Goal: Information Seeking & Learning: Learn about a topic

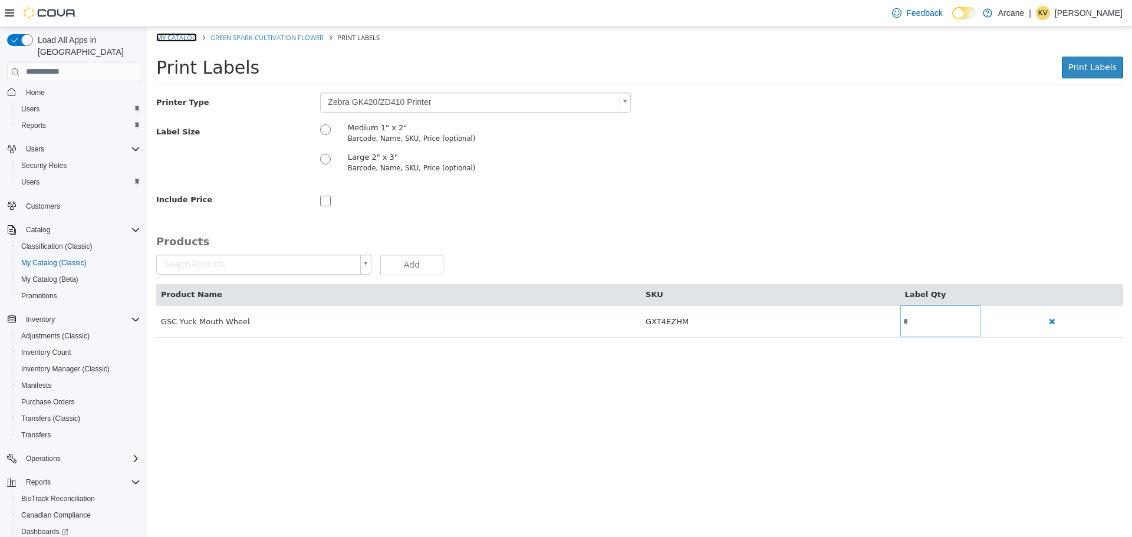
click at [183, 36] on link "My Catalog" at bounding box center [176, 36] width 41 height 9
select select "**********"
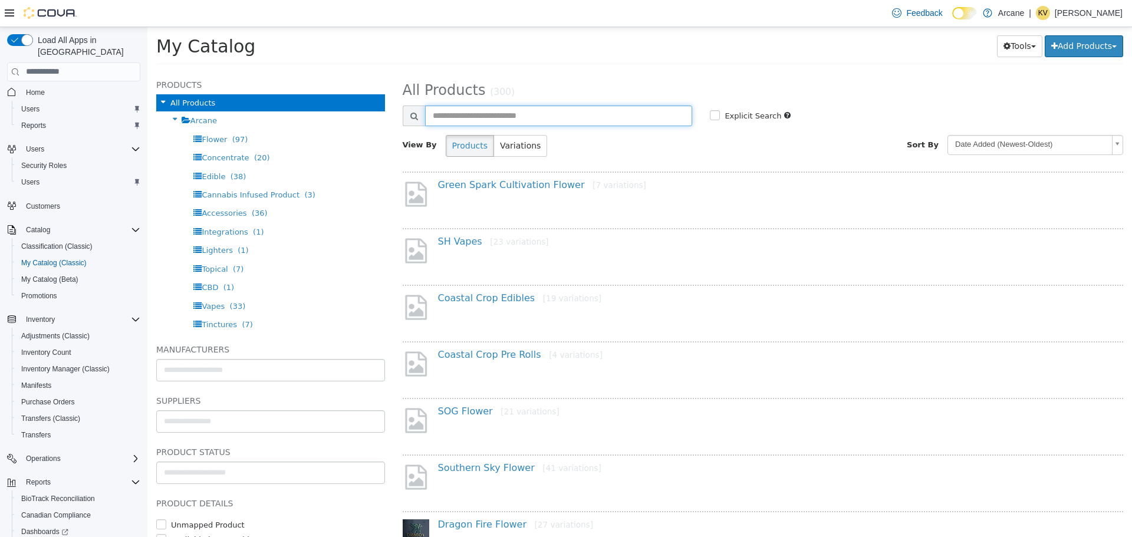
click at [525, 116] on input "text" at bounding box center [559, 115] width 268 height 21
type input "**"
select select "**********"
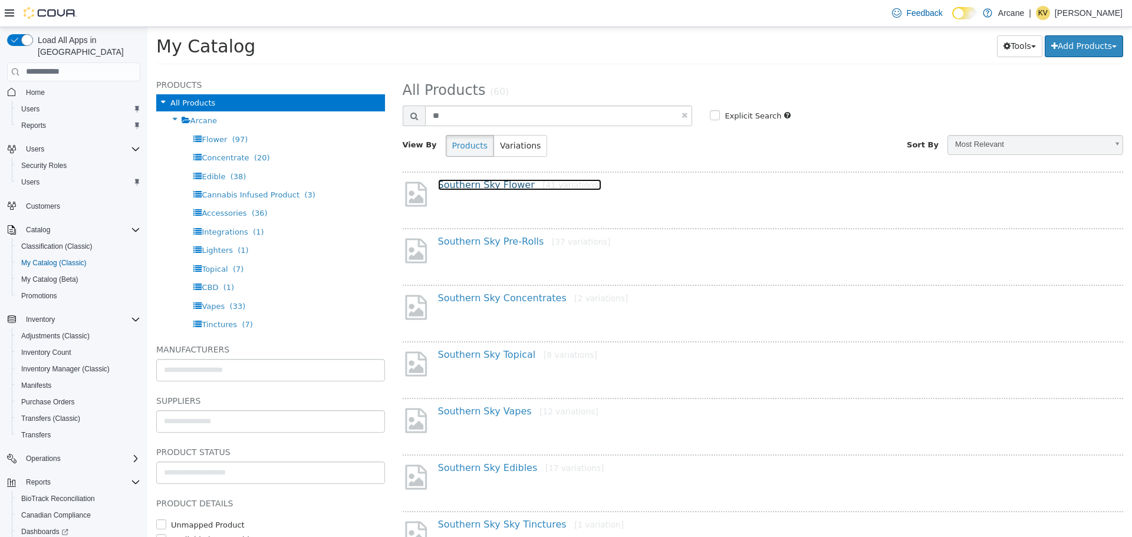
click at [506, 183] on link "Southern Sky Flower [41 variations]" at bounding box center [519, 184] width 163 height 11
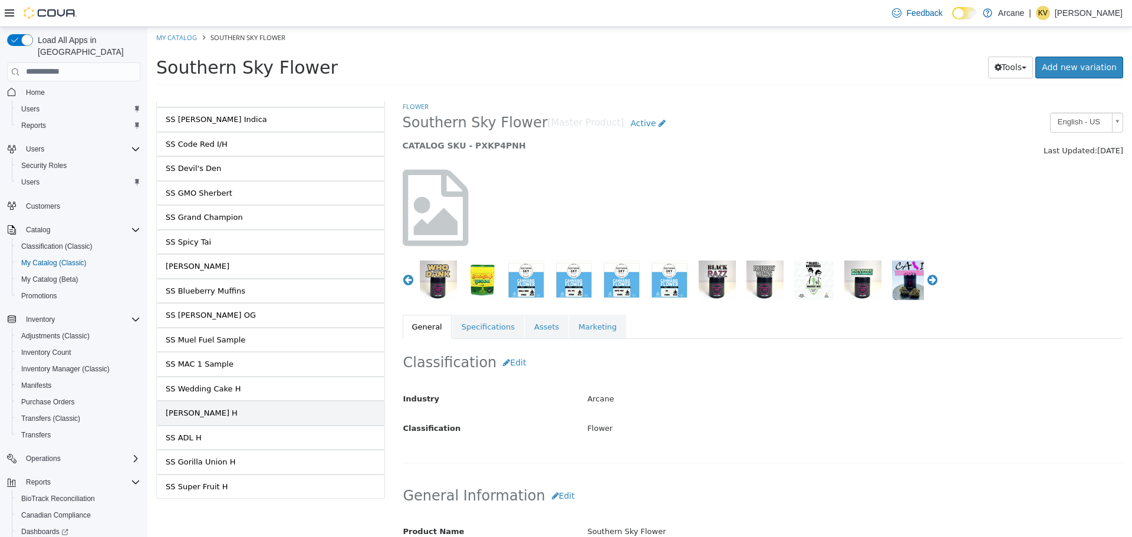
scroll to position [702, 0]
click at [232, 385] on div "SS Wedding Cake H" at bounding box center [203, 387] width 75 height 12
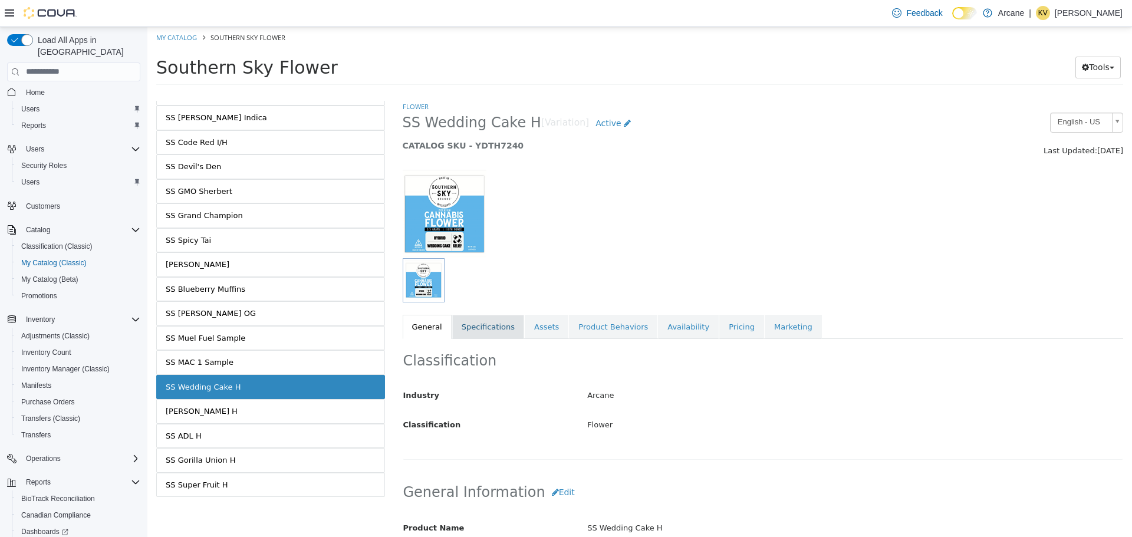
click at [497, 324] on link "Specifications" at bounding box center [488, 326] width 72 height 25
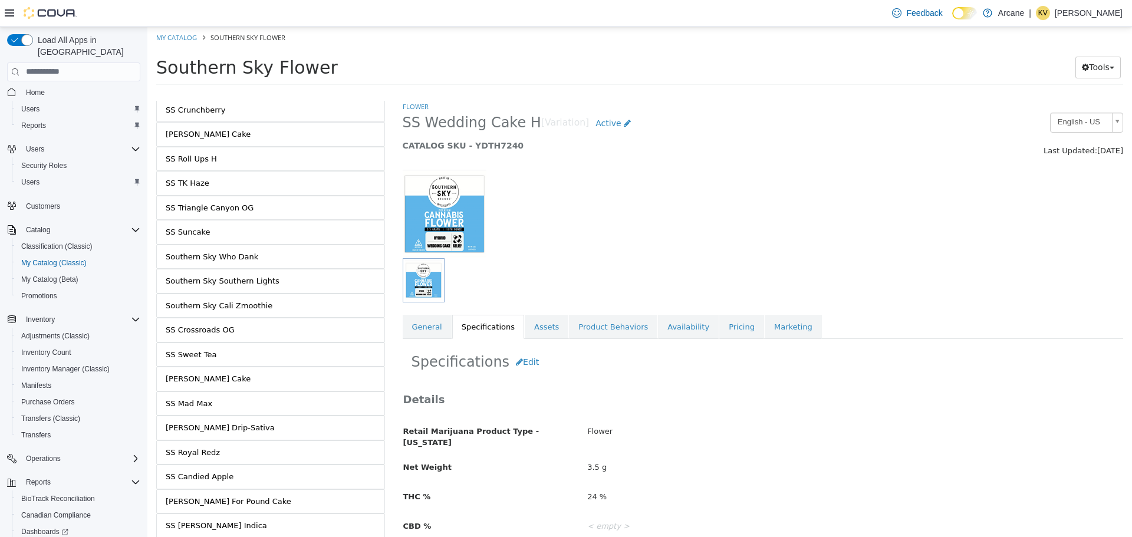
scroll to position [290, 0]
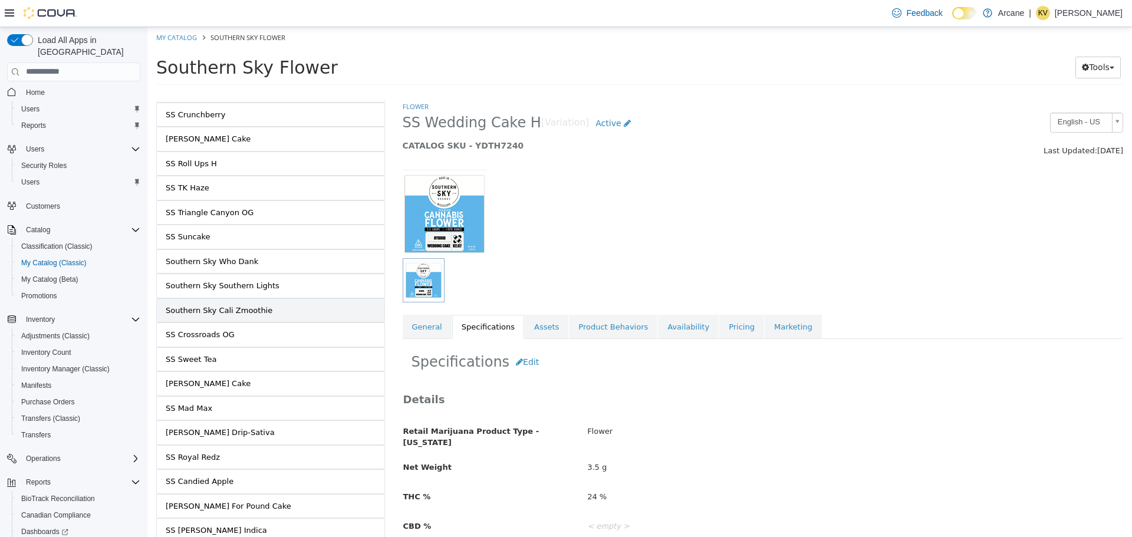
click at [265, 315] on link "Southern Sky Cali Zmoothie" at bounding box center [270, 310] width 229 height 25
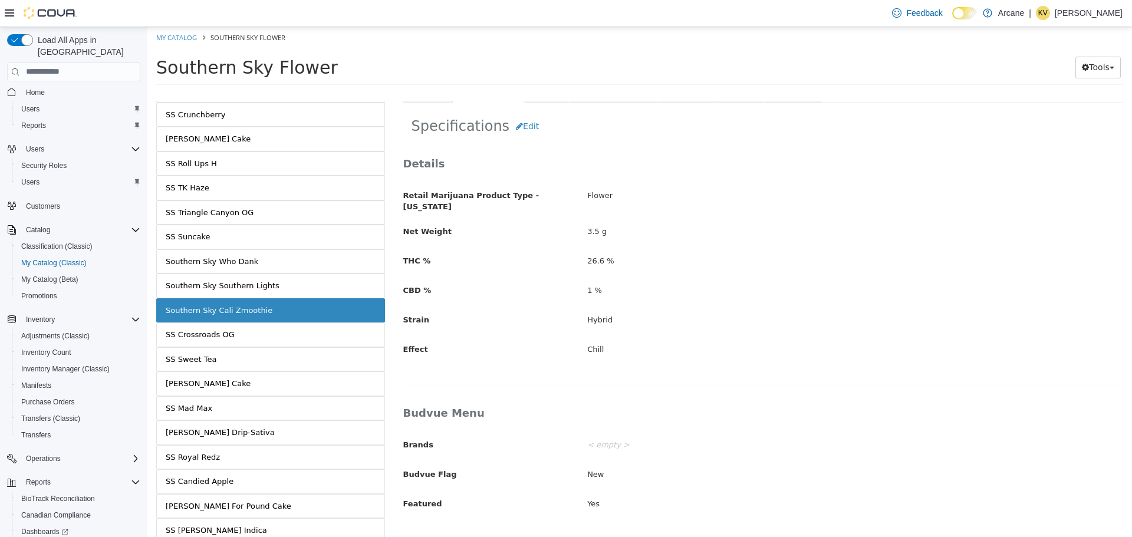
scroll to position [59, 0]
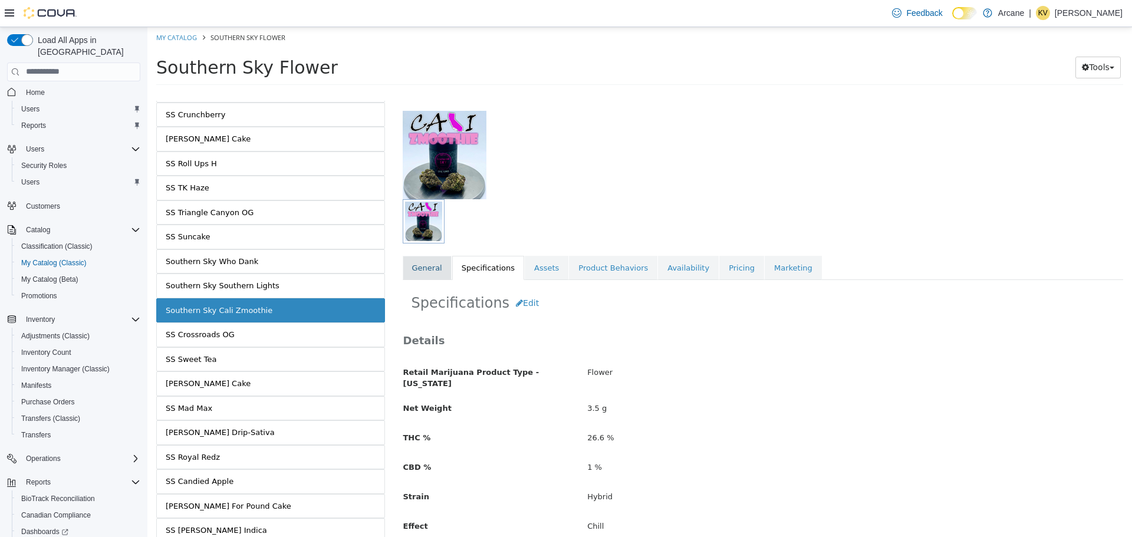
click at [439, 266] on link "General" at bounding box center [427, 267] width 49 height 25
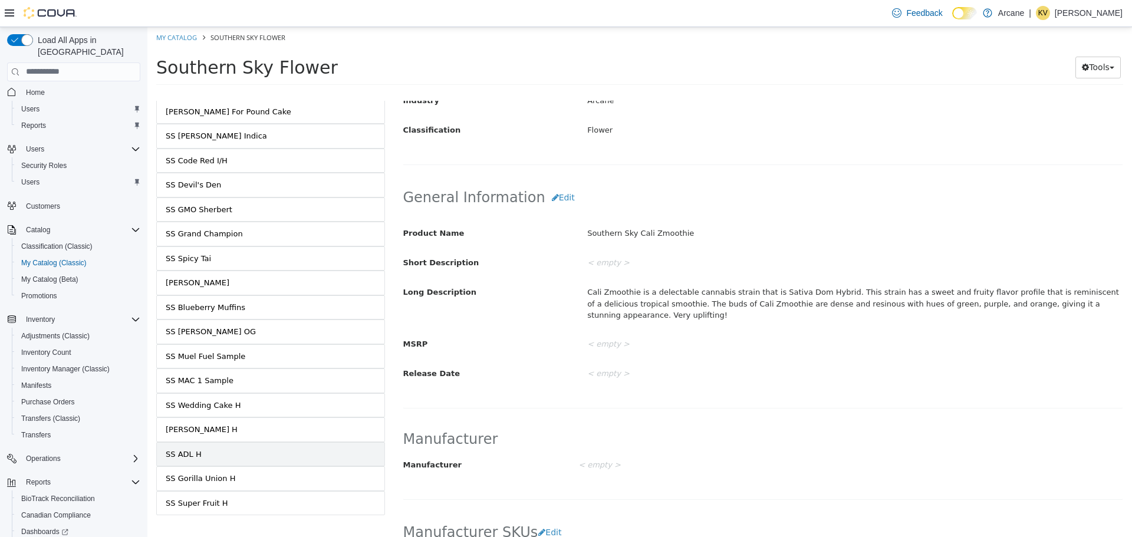
scroll to position [702, 0]
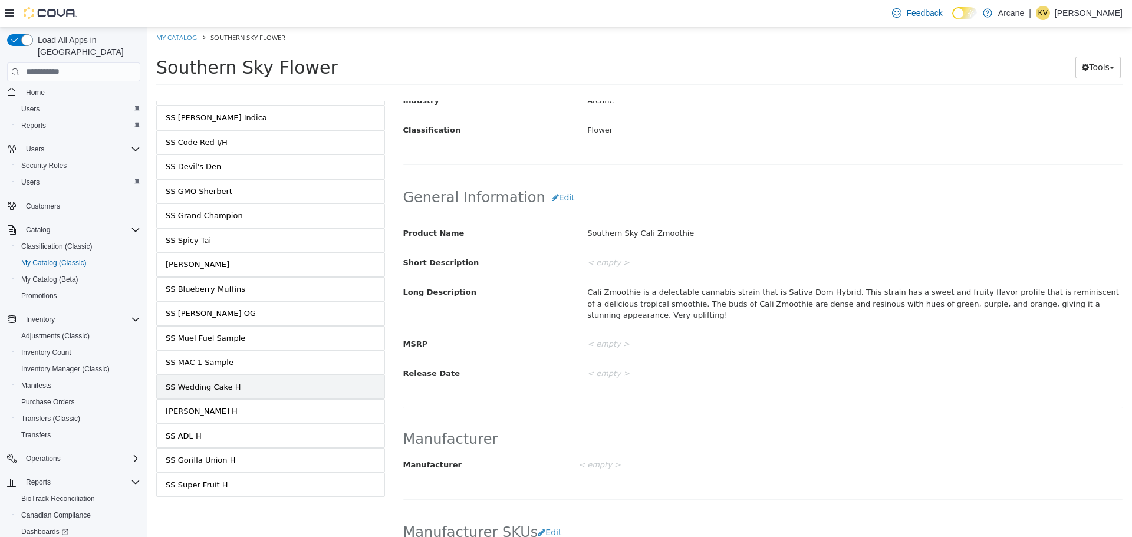
click at [222, 387] on div "SS Wedding Cake H" at bounding box center [203, 387] width 75 height 12
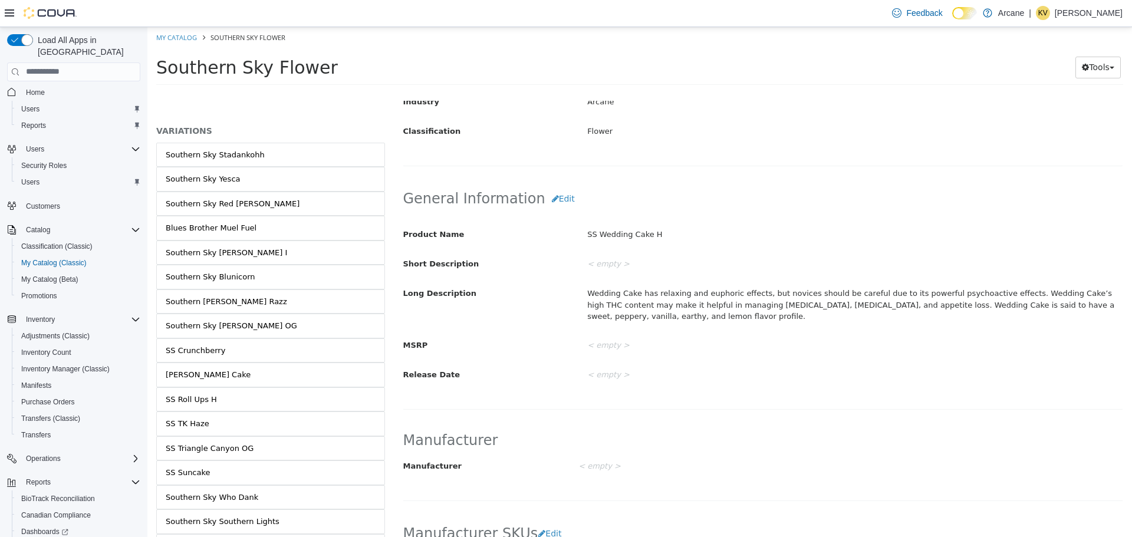
scroll to position [290, 0]
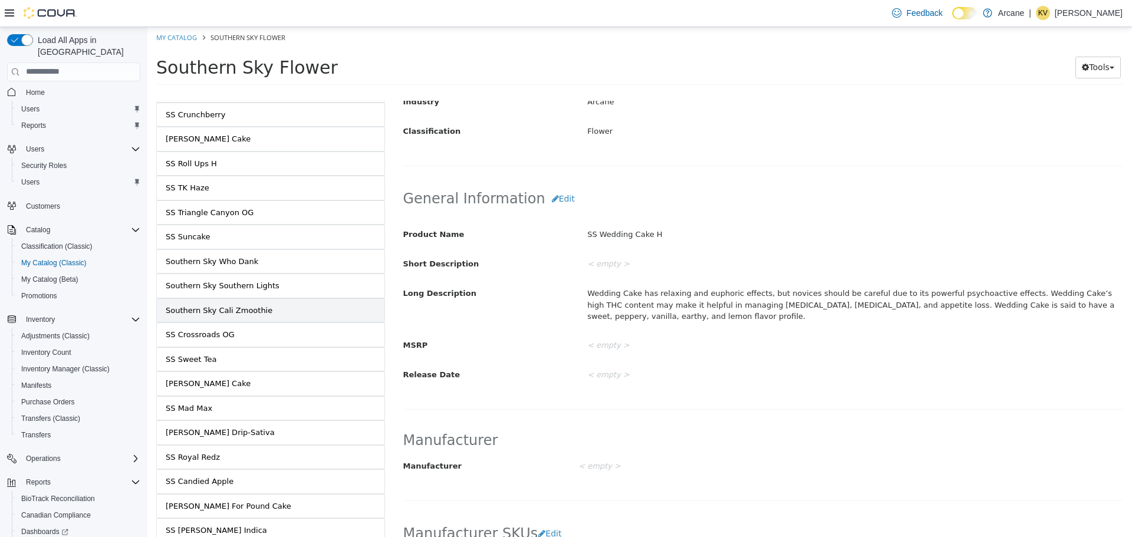
click at [306, 310] on link "Southern Sky Cali Zmoothie" at bounding box center [270, 310] width 229 height 25
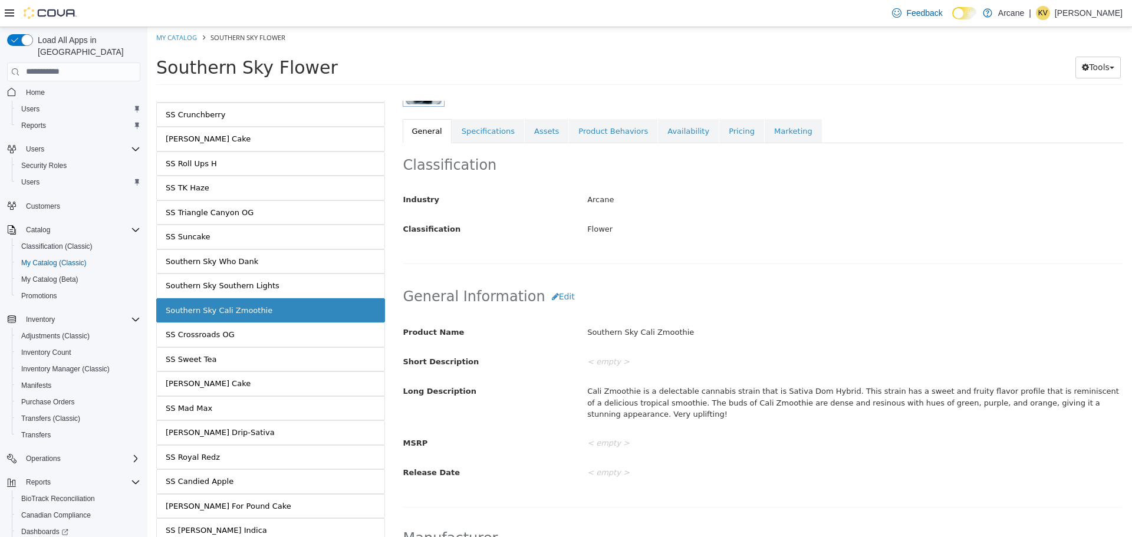
scroll to position [176, 0]
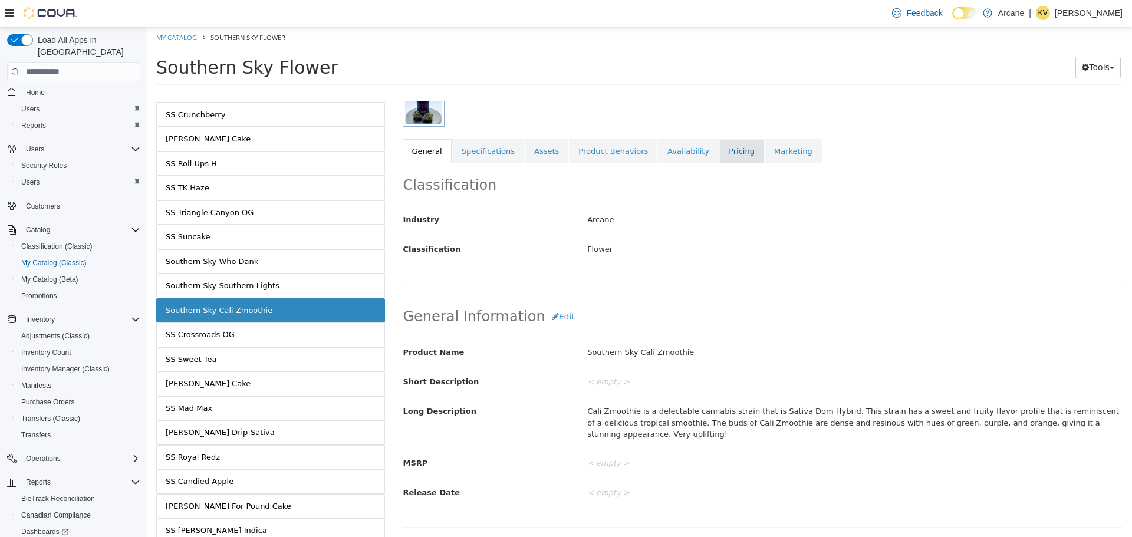
click at [720, 143] on link "Pricing" at bounding box center [742, 151] width 45 height 25
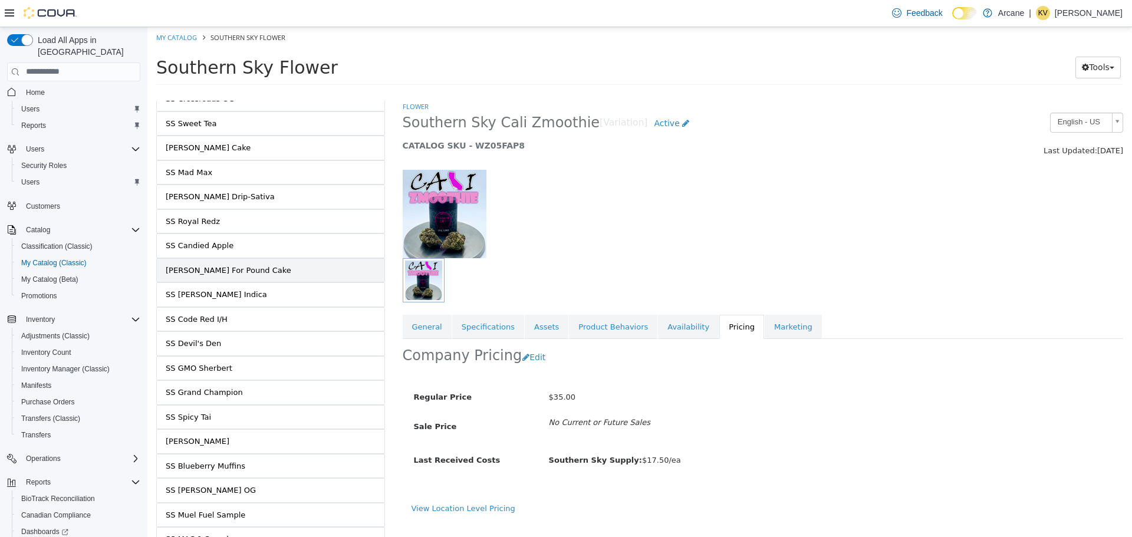
scroll to position [702, 0]
